Goal: Task Accomplishment & Management: Use online tool/utility

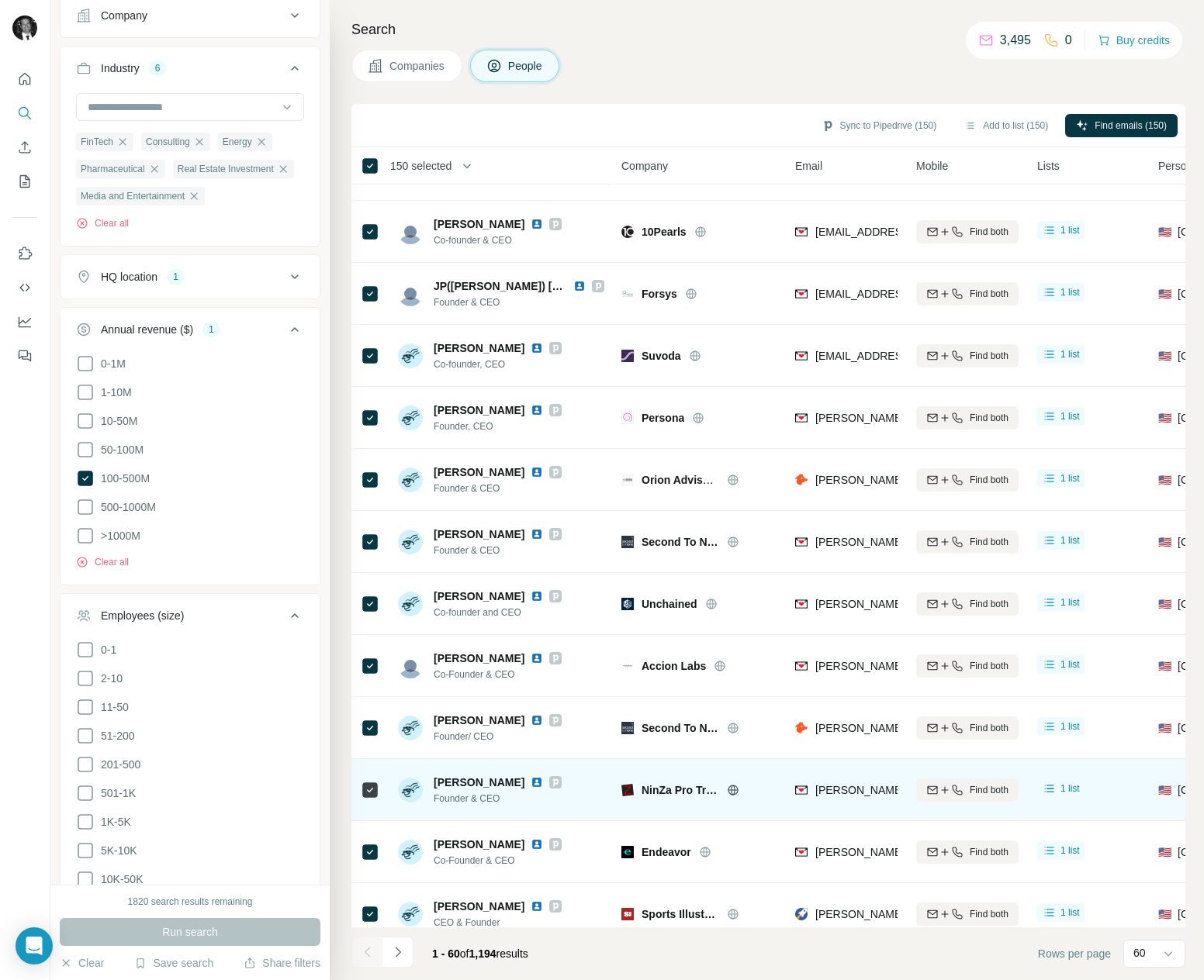
scroll to position [2344, 0]
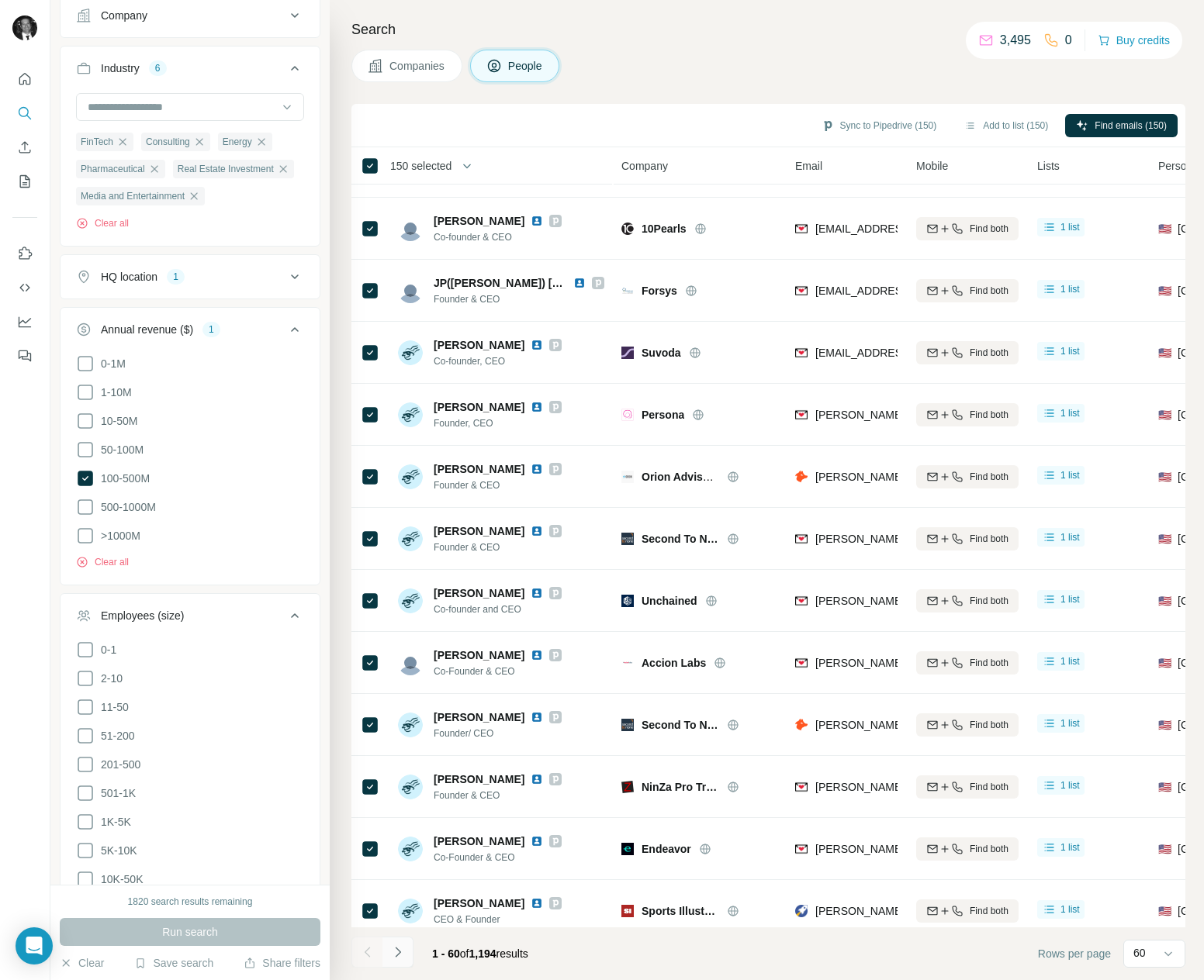
click at [395, 948] on icon "Navigate to next page" at bounding box center [398, 952] width 5 height 10
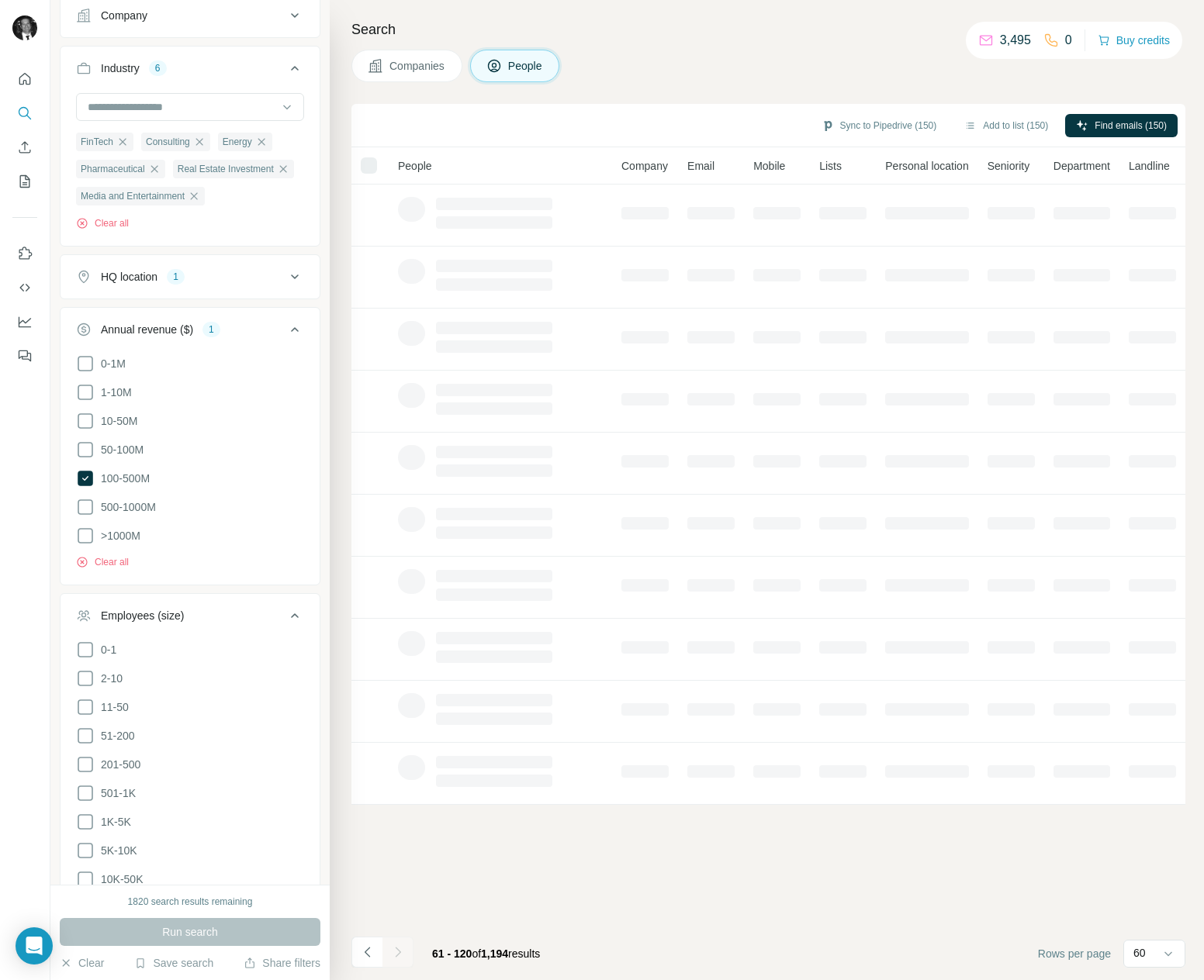
scroll to position [0, 0]
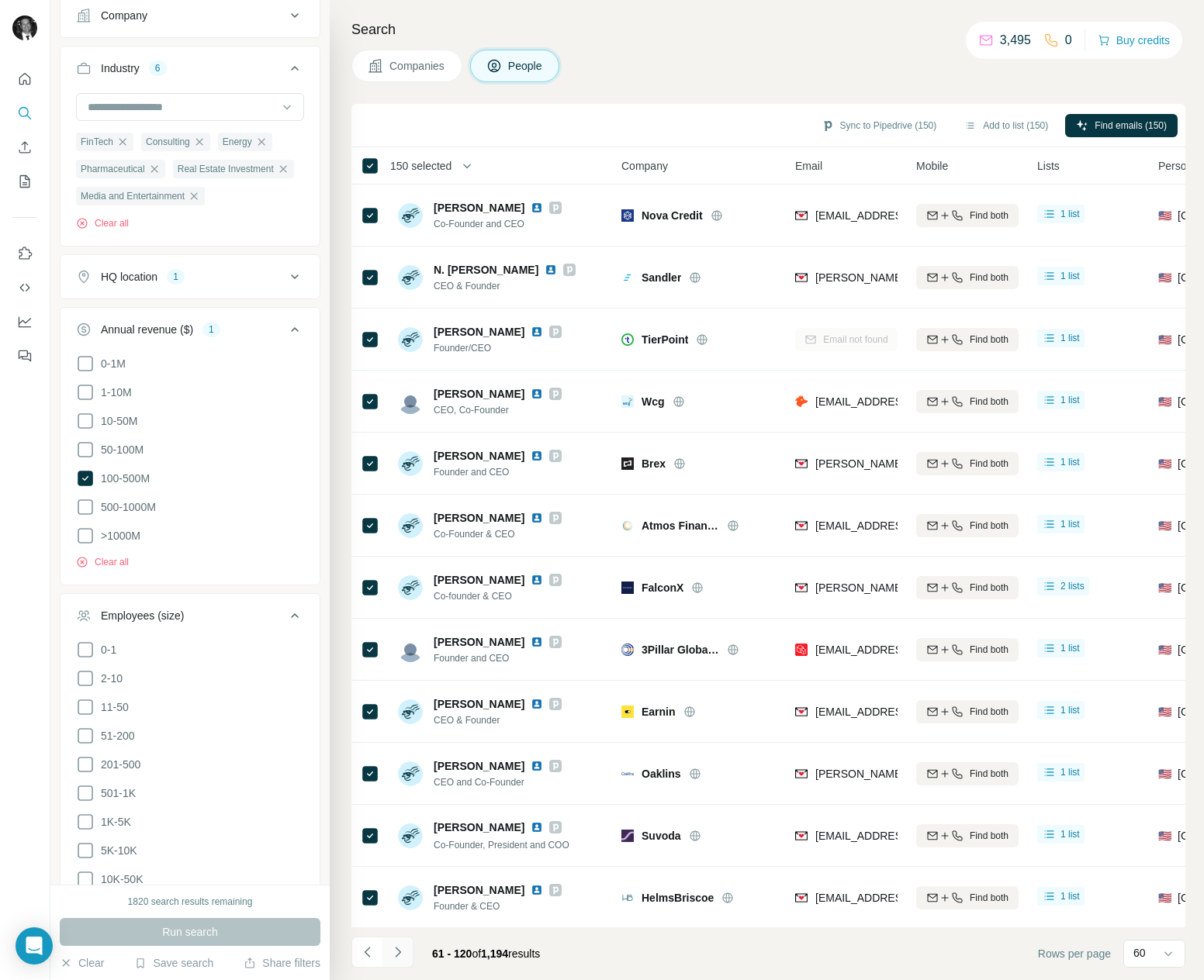
click at [395, 948] on icon "Navigate to next page" at bounding box center [398, 952] width 5 height 10
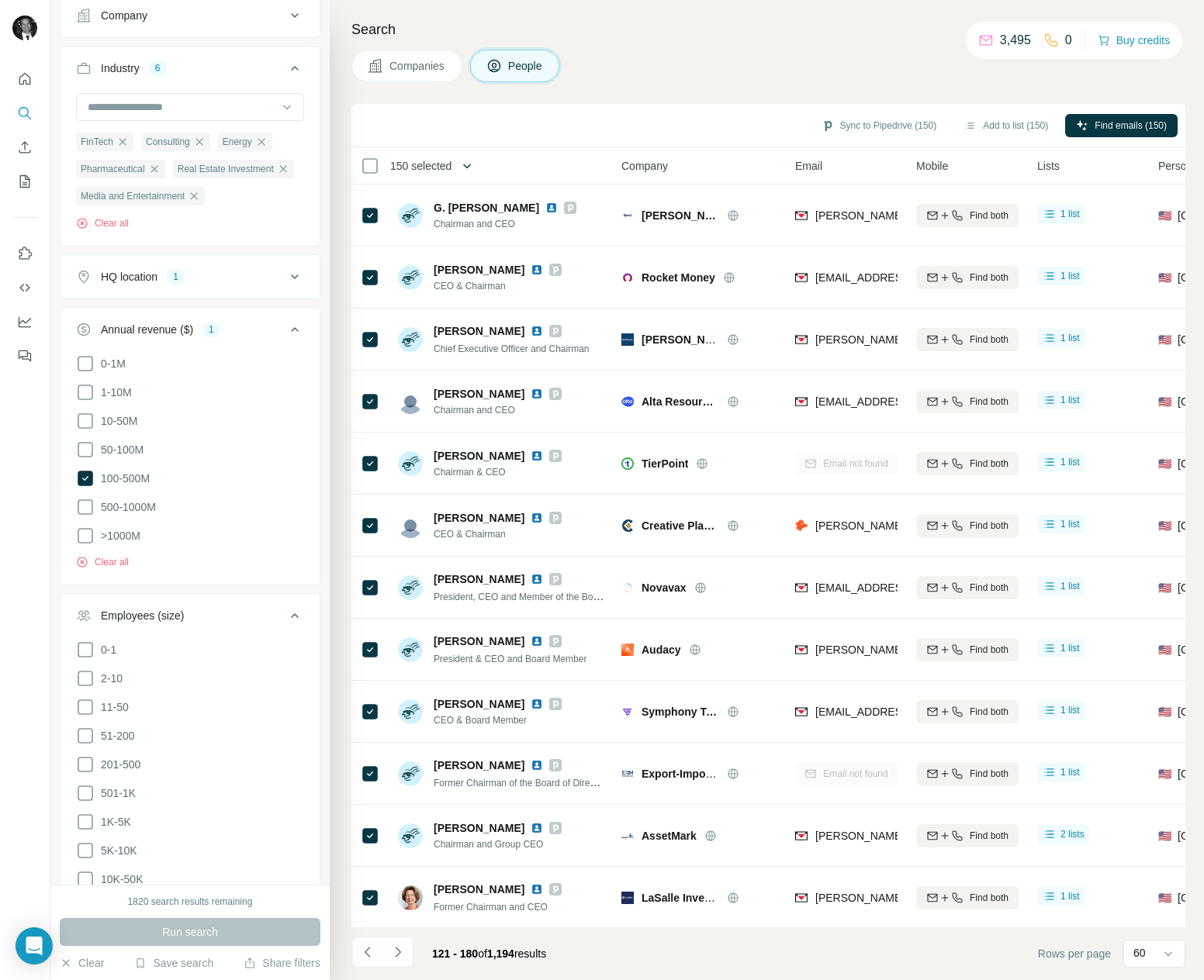
click at [467, 171] on icon "button" at bounding box center [466, 165] width 15 height 15
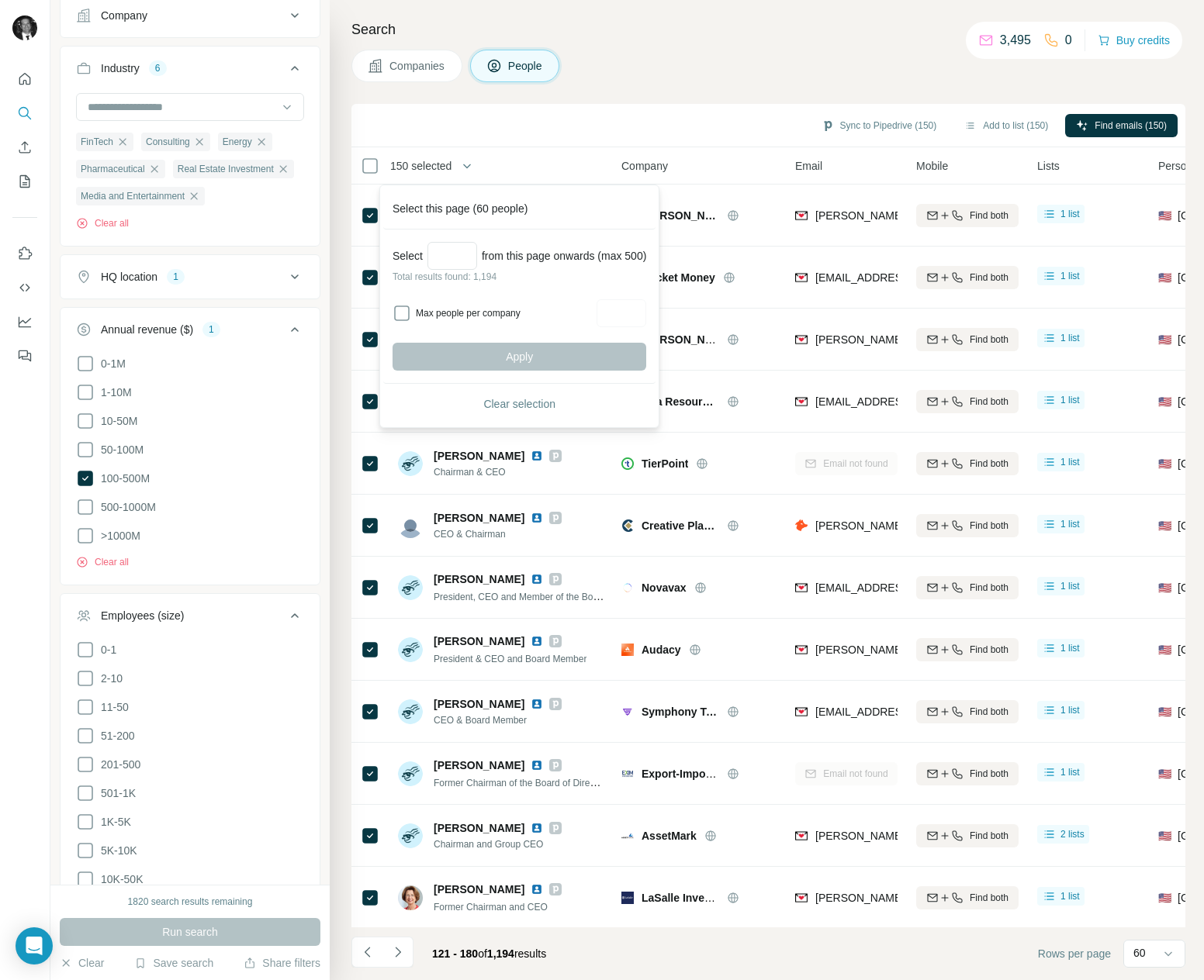
click at [523, 122] on div "Sync to Pipedrive (150) Add to list (150) Find emails (150)" at bounding box center [768, 125] width 819 height 28
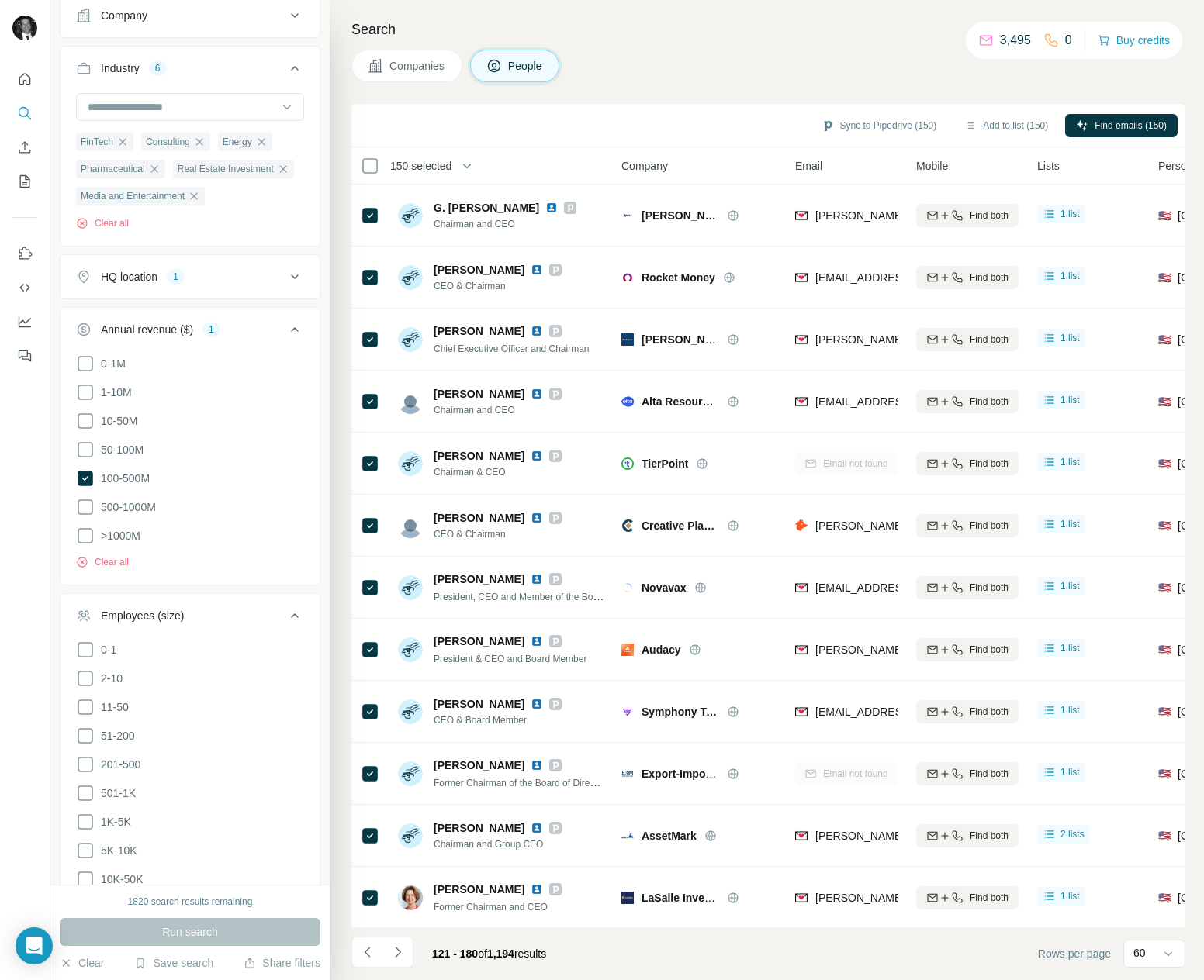
click at [380, 151] on th "150 selected" at bounding box center [476, 166] width 249 height 37
click at [377, 156] on icon at bounding box center [369, 165] width 19 height 19
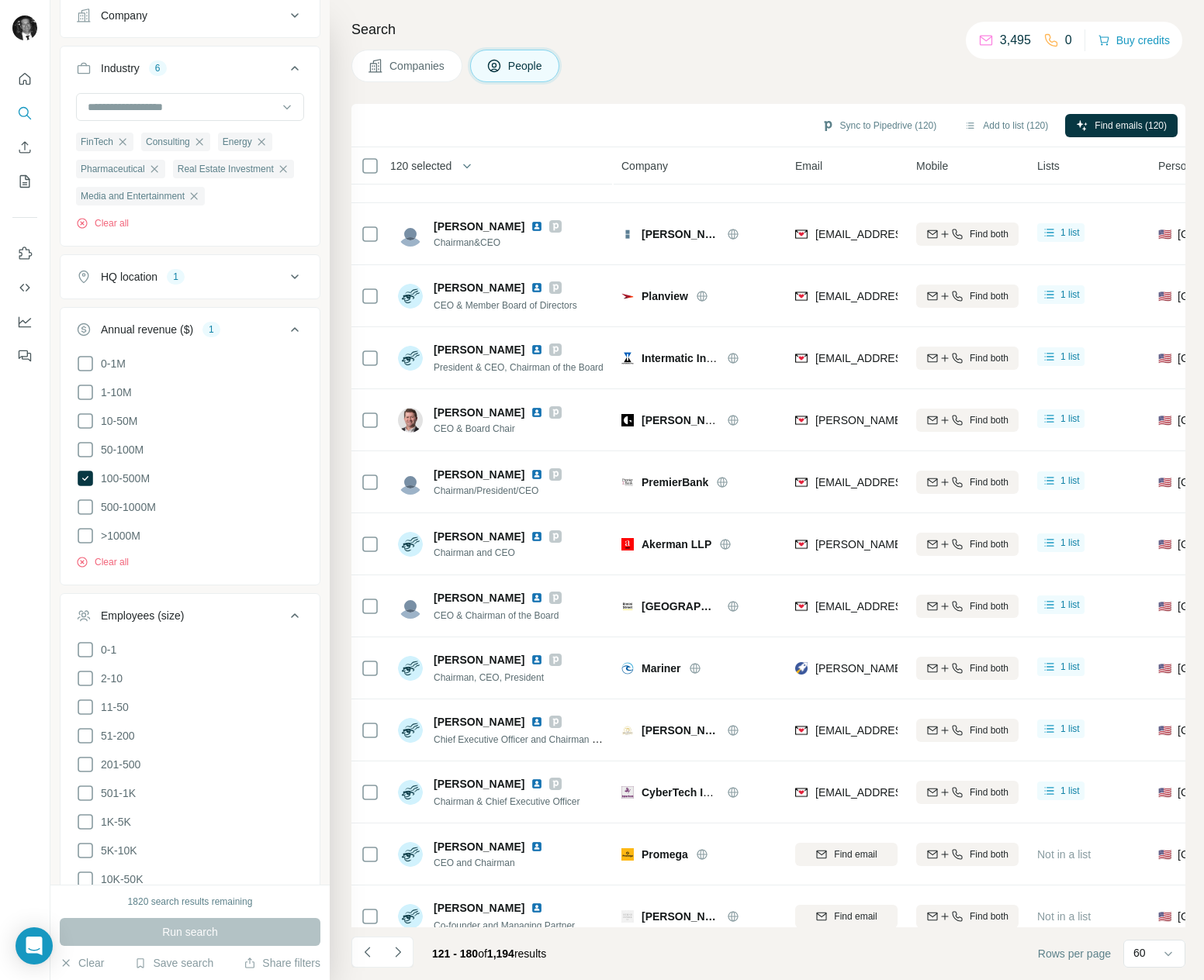
scroll to position [1230, 0]
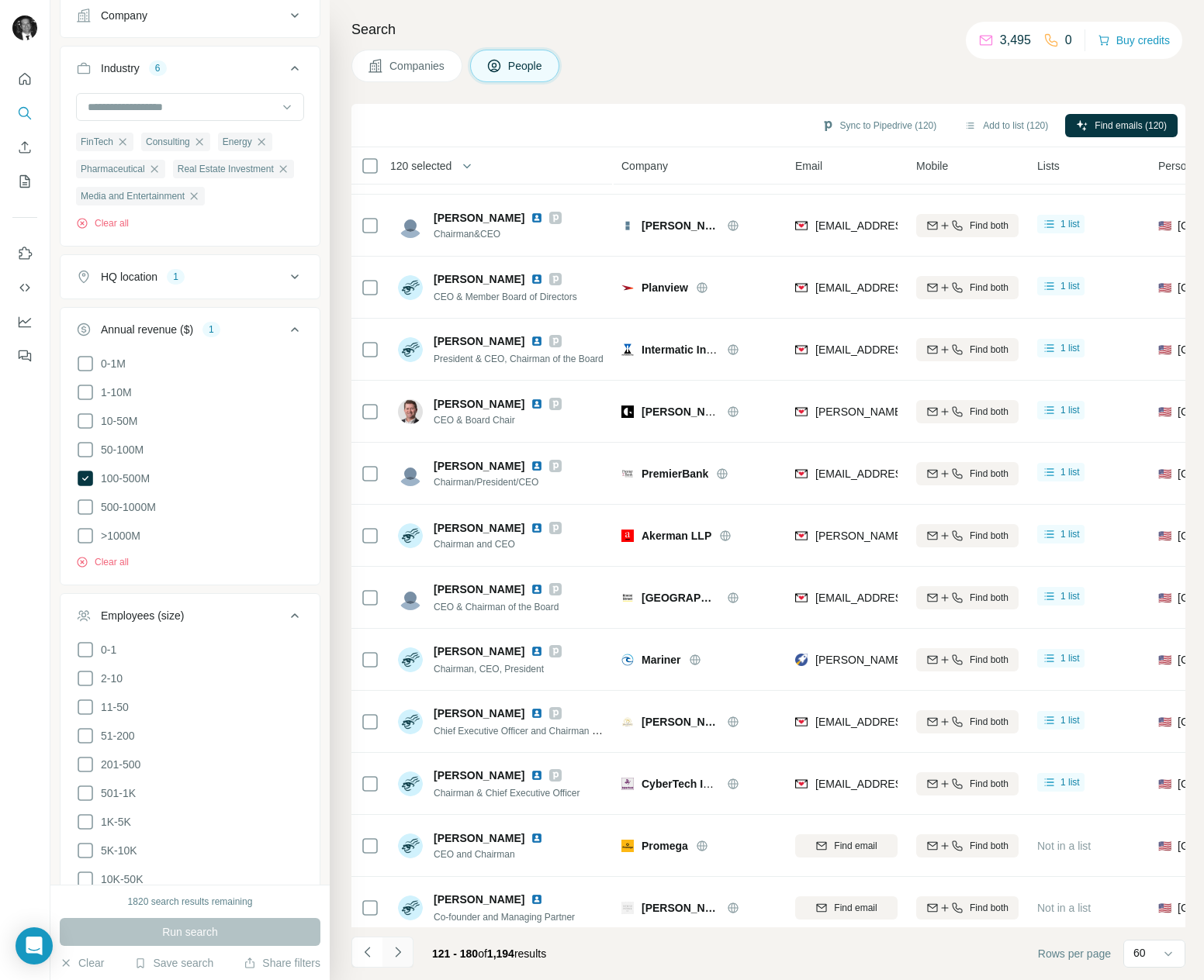
click at [395, 956] on icon "Navigate to next page" at bounding box center [398, 952] width 5 height 10
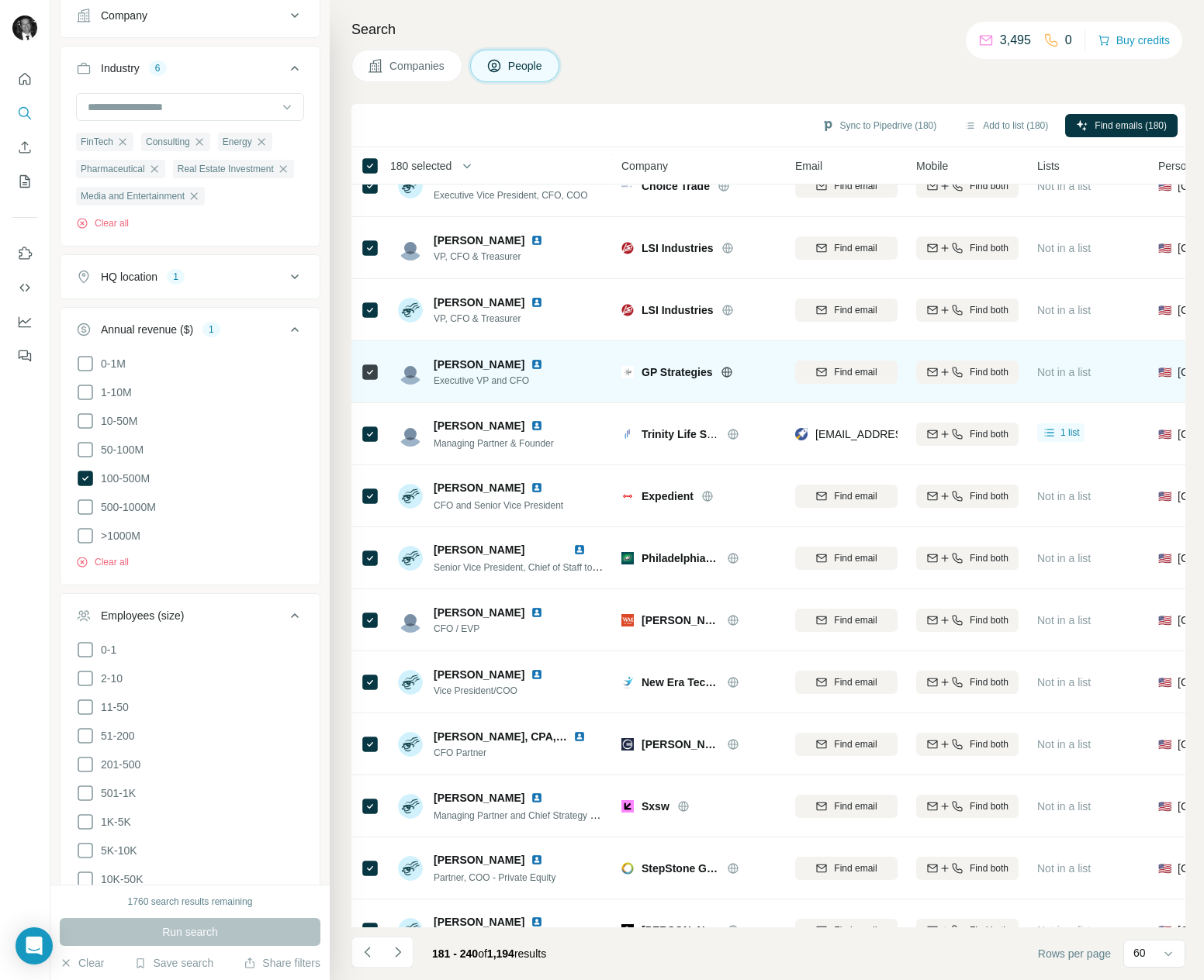
scroll to position [0, 0]
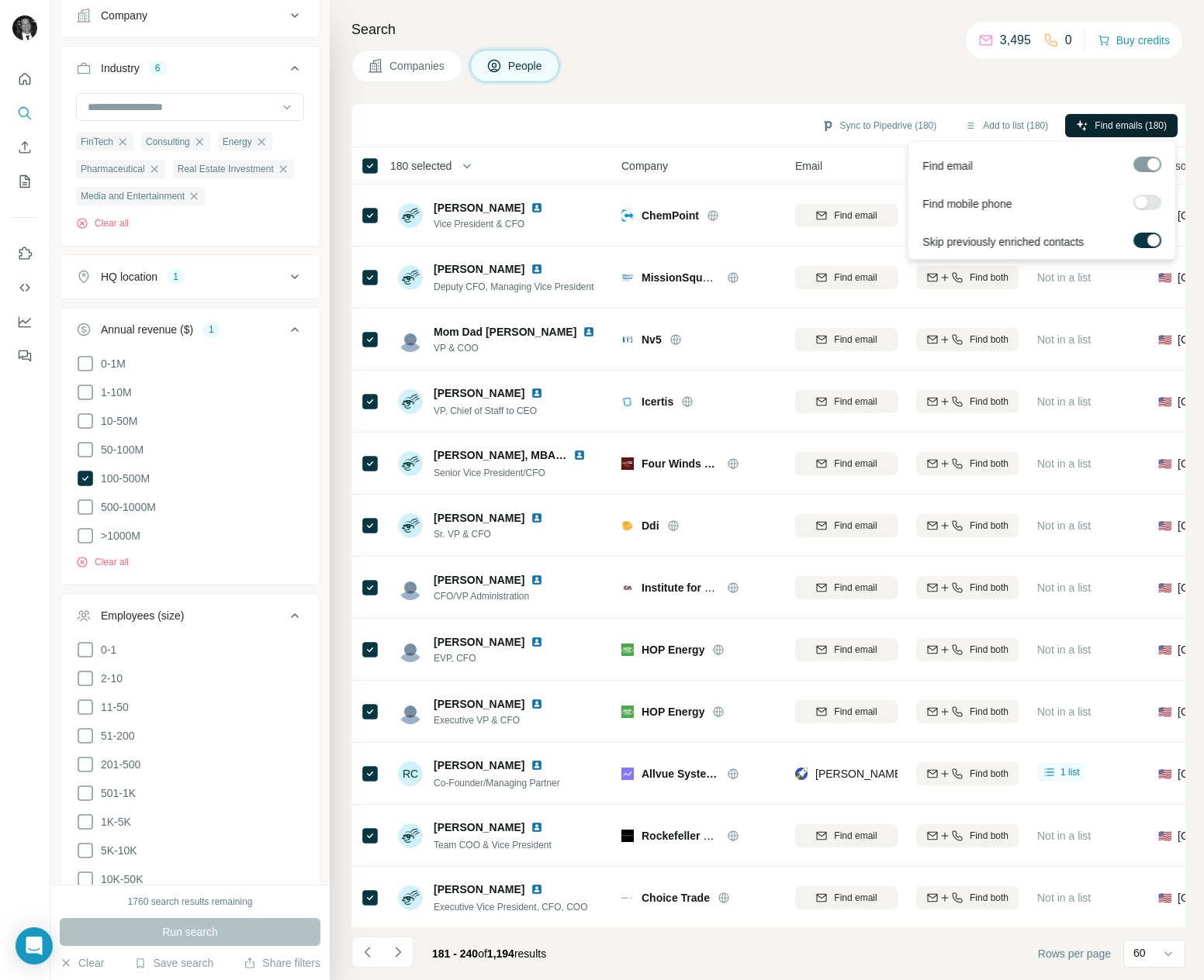
click at [1105, 122] on span "Find emails (180)" at bounding box center [1129, 126] width 72 height 14
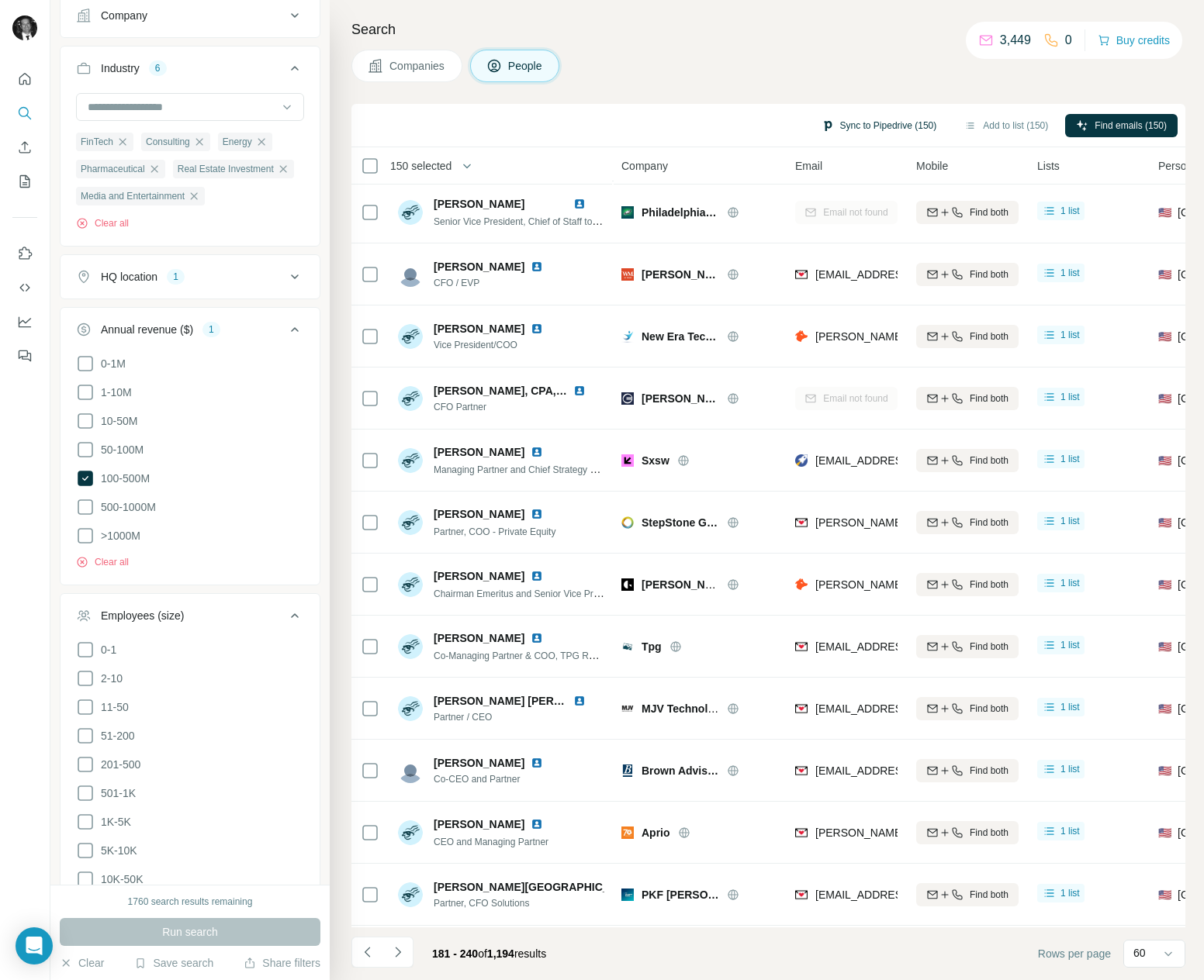
scroll to position [125, 0]
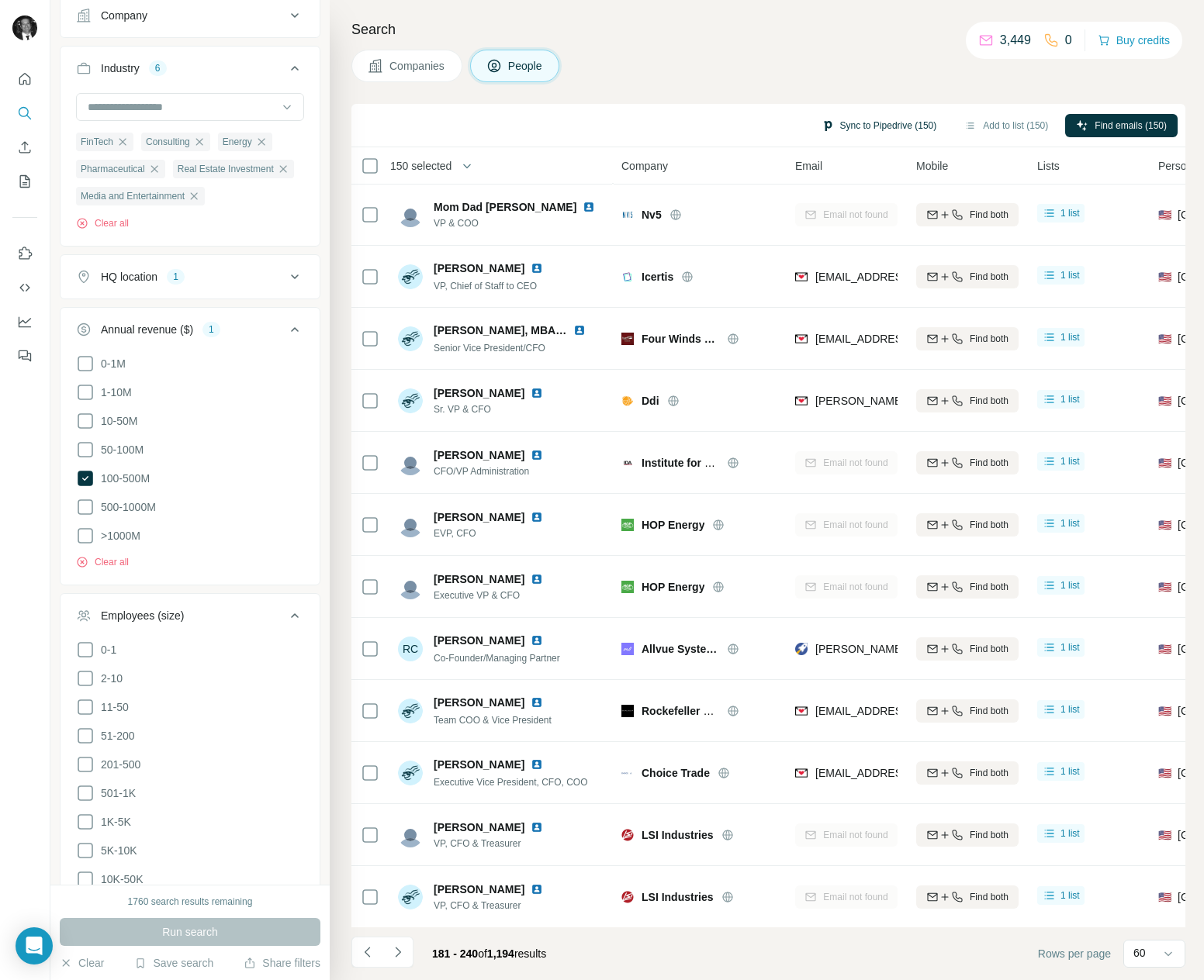
click at [875, 122] on button "Sync to Pipedrive (150)" at bounding box center [879, 125] width 138 height 23
click at [868, 239] on button "Sync to Pipedrive" at bounding box center [845, 240] width 172 height 31
